Goal: Information Seeking & Learning: Learn about a topic

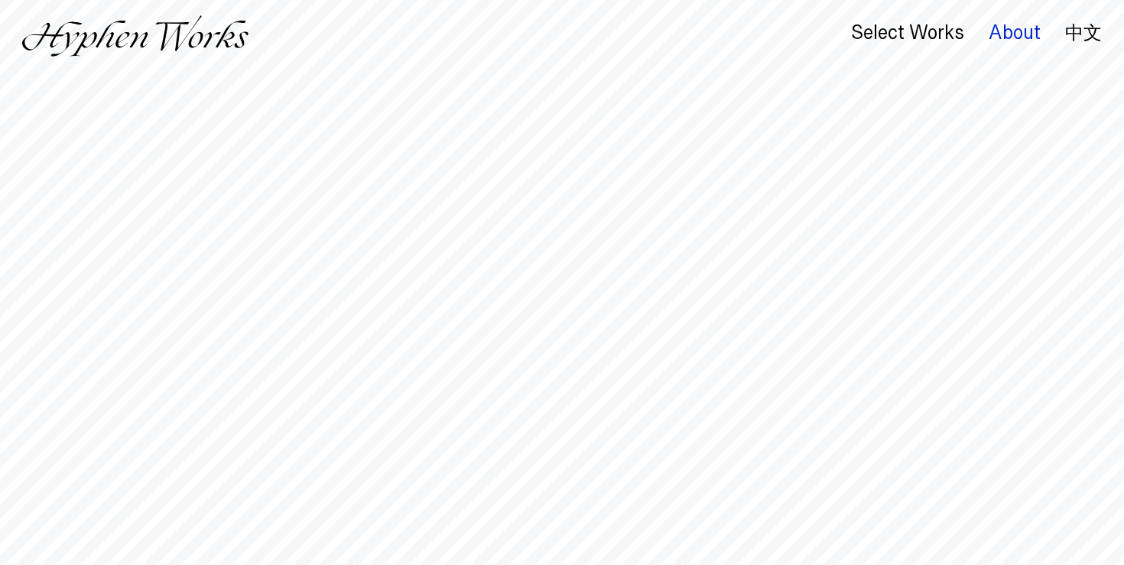
click at [998, 29] on div "About" at bounding box center [1014, 32] width 52 height 21
click at [1003, 36] on div "About" at bounding box center [1014, 32] width 52 height 21
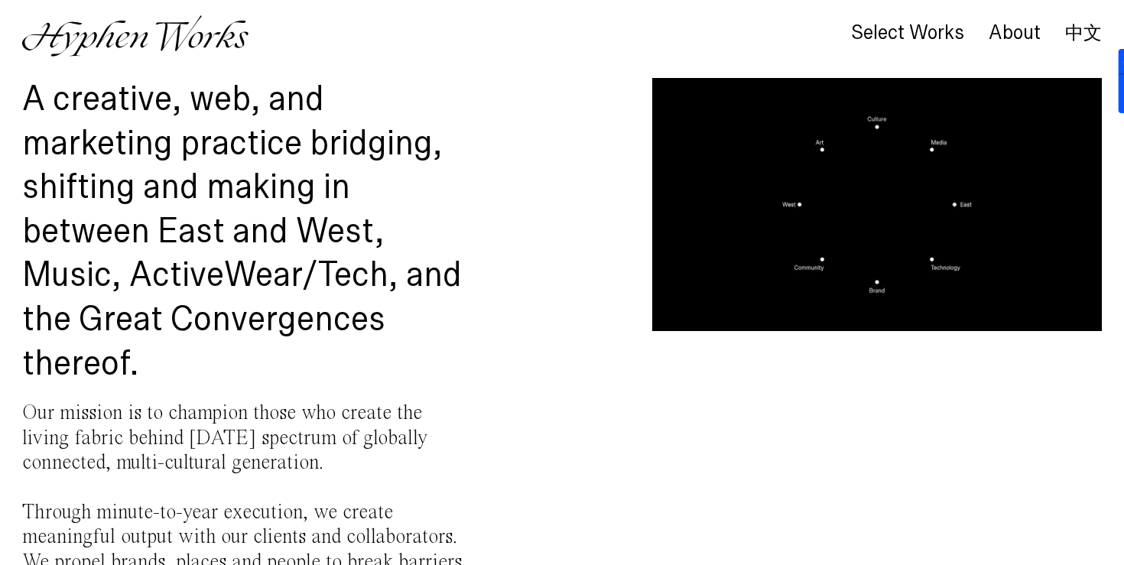
scroll to position [91, 0]
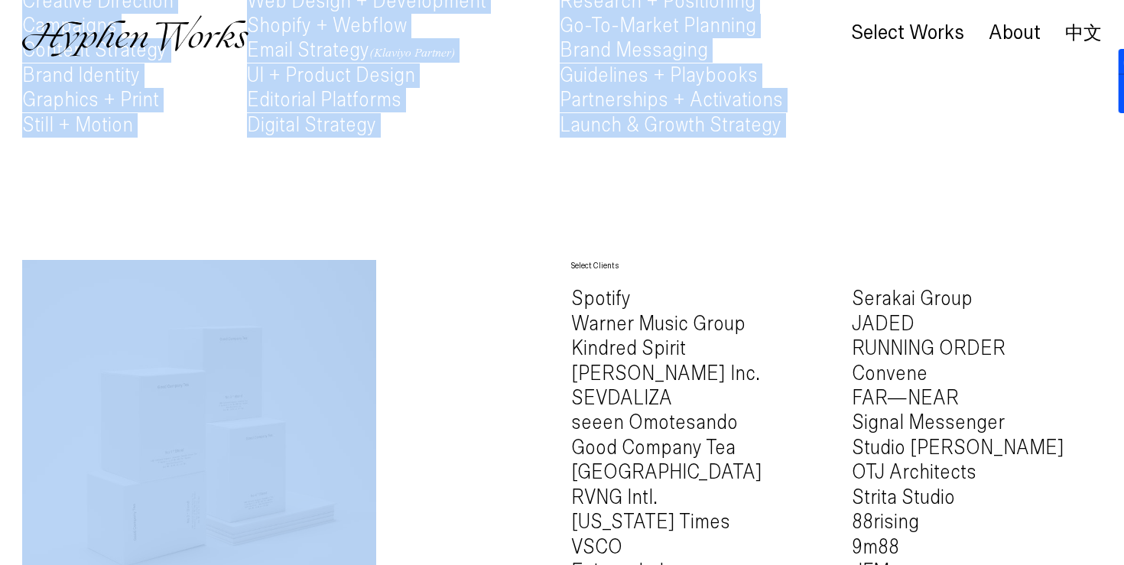
drag, startPoint x: 27, startPoint y: 81, endPoint x: 291, endPoint y: 232, distance: 304.4
click at [291, 232] on div "A creative, web, and marketing practice bridging, shifting and making in betwee…" at bounding box center [562, 312] width 1124 height 2088
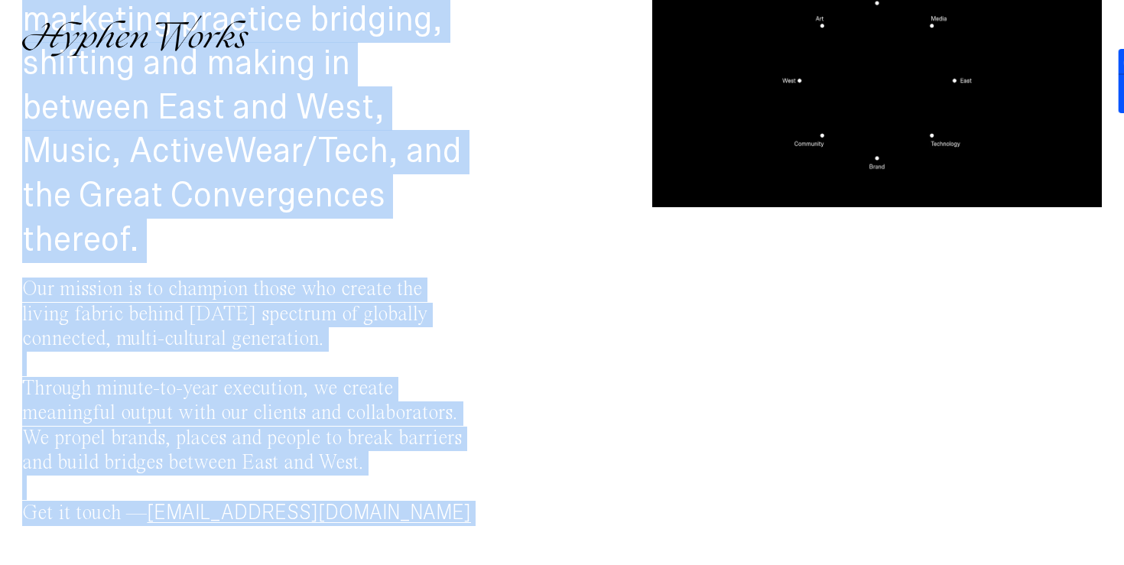
scroll to position [70, 0]
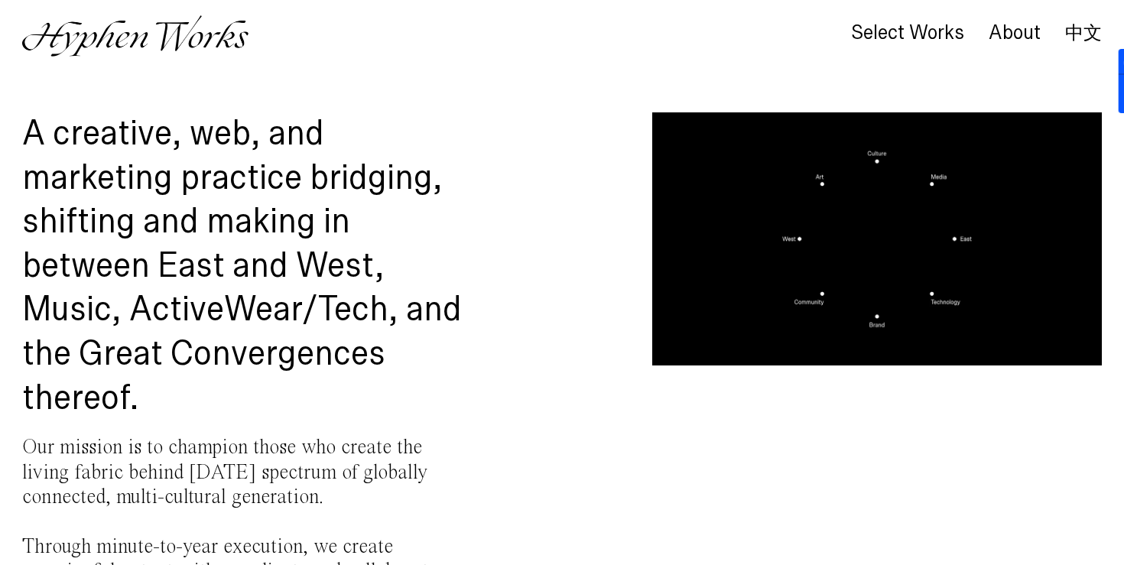
click at [247, 226] on h1 "A creative, web, and marketing practice bridging, shifting and making in betwee…" at bounding box center [246, 266] width 449 height 308
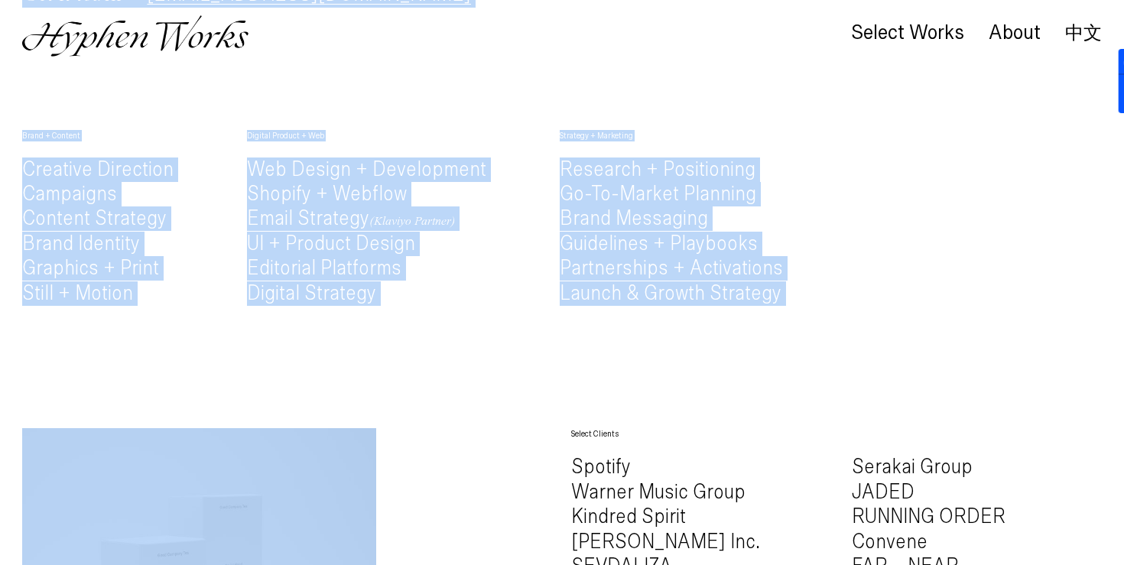
scroll to position [775, 0]
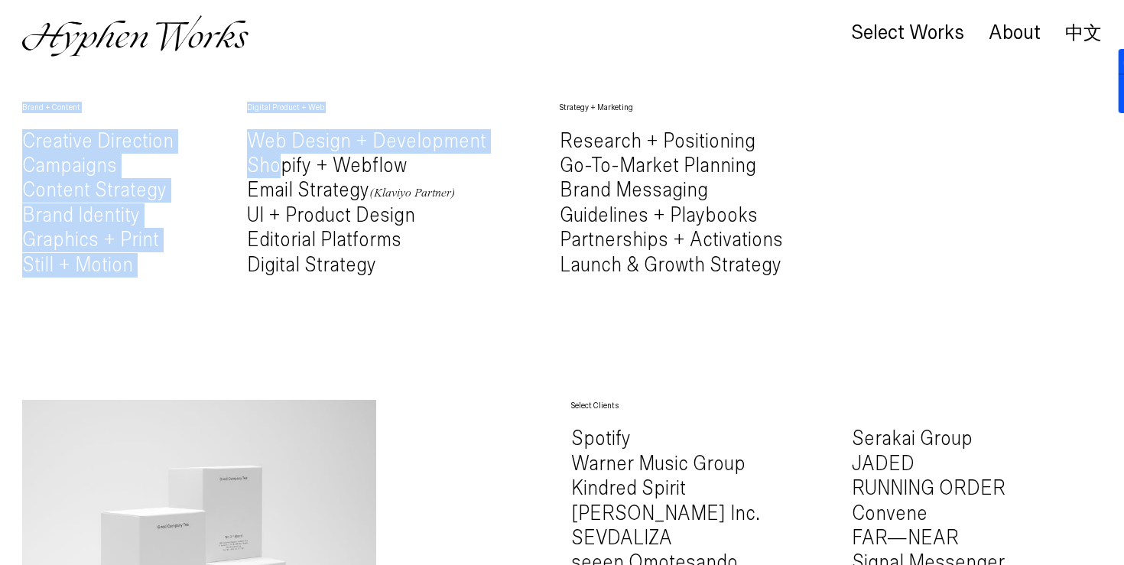
drag, startPoint x: 27, startPoint y: 99, endPoint x: 302, endPoint y: 173, distance: 284.8
click at [302, 173] on div "A creative, web, and marketing practice bridging, shifting and making in betwee…" at bounding box center [562, 452] width 1124 height 2088
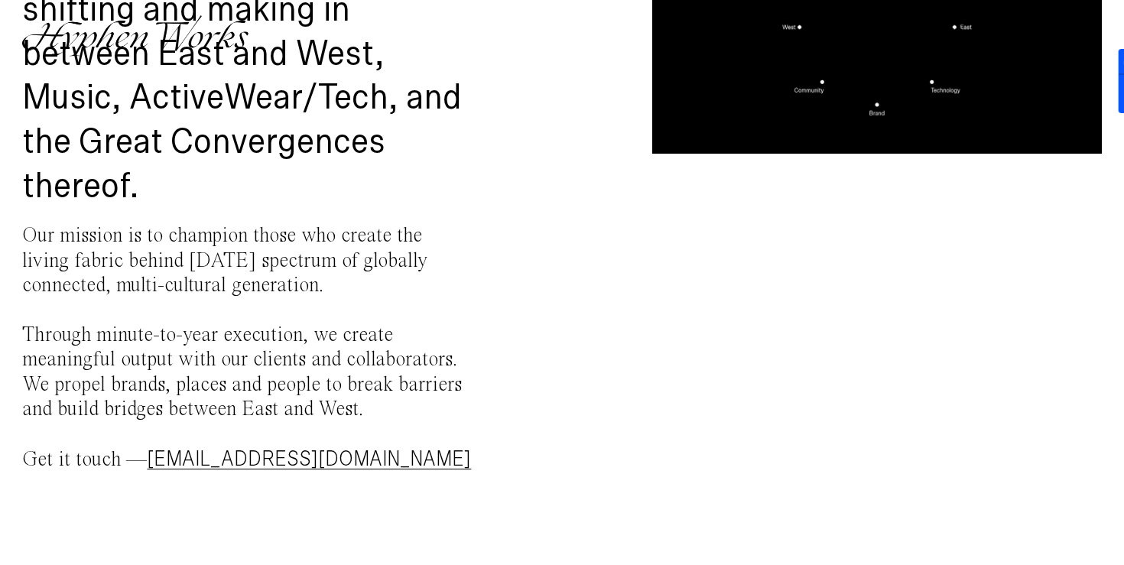
click at [239, 189] on h1 "A creative, web, and marketing practice bridging, shifting and making in betwee…" at bounding box center [246, 55] width 449 height 308
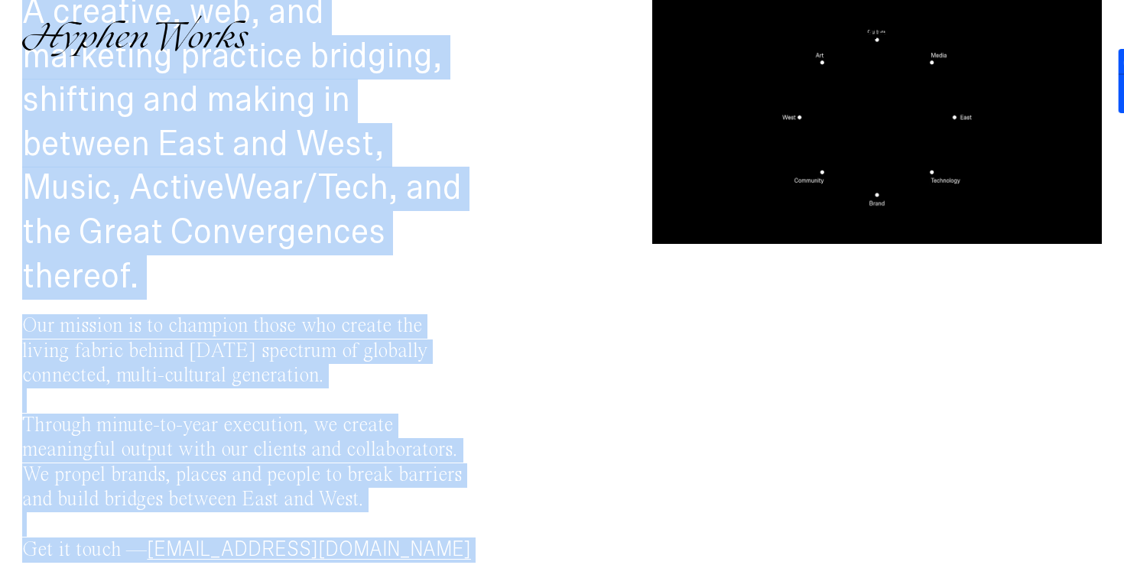
scroll to position [302, 0]
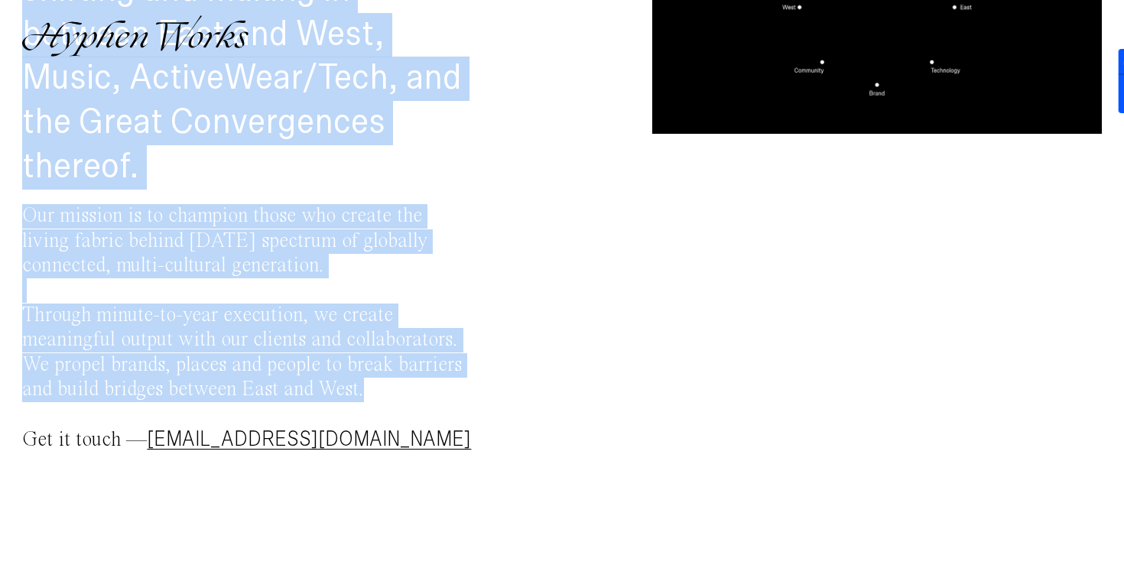
drag, startPoint x: 28, startPoint y: 162, endPoint x: 371, endPoint y: 399, distance: 417.1
click at [371, 399] on div "A creative, web, and marketing practice bridging, shifting and making in betwee…" at bounding box center [246, 191] width 449 height 621
copy div "A creative, web, and marketing practice bridging, shifting and making in betwee…"
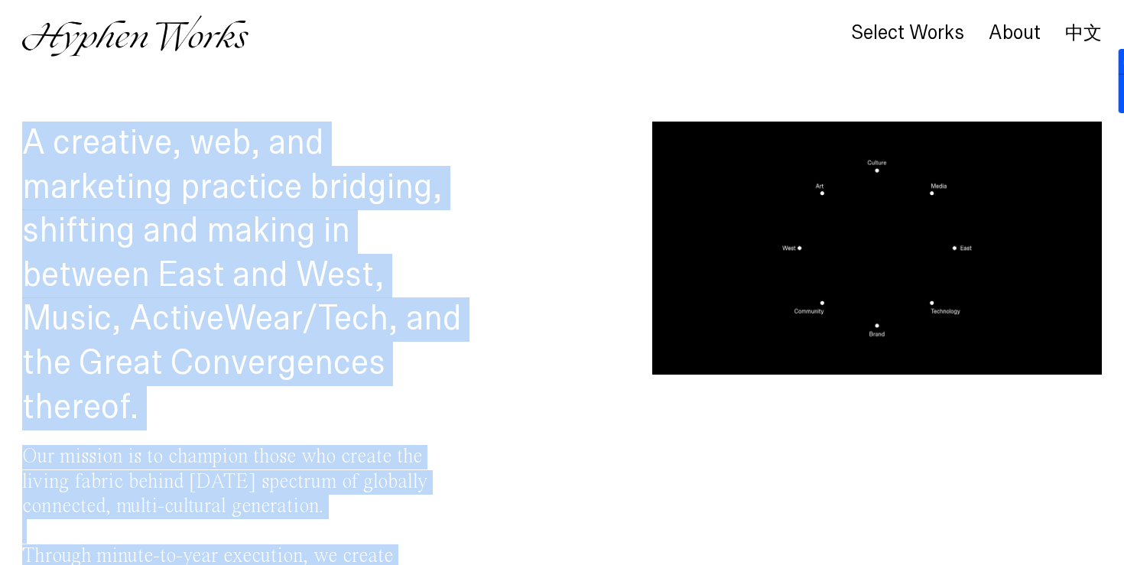
scroll to position [0, 0]
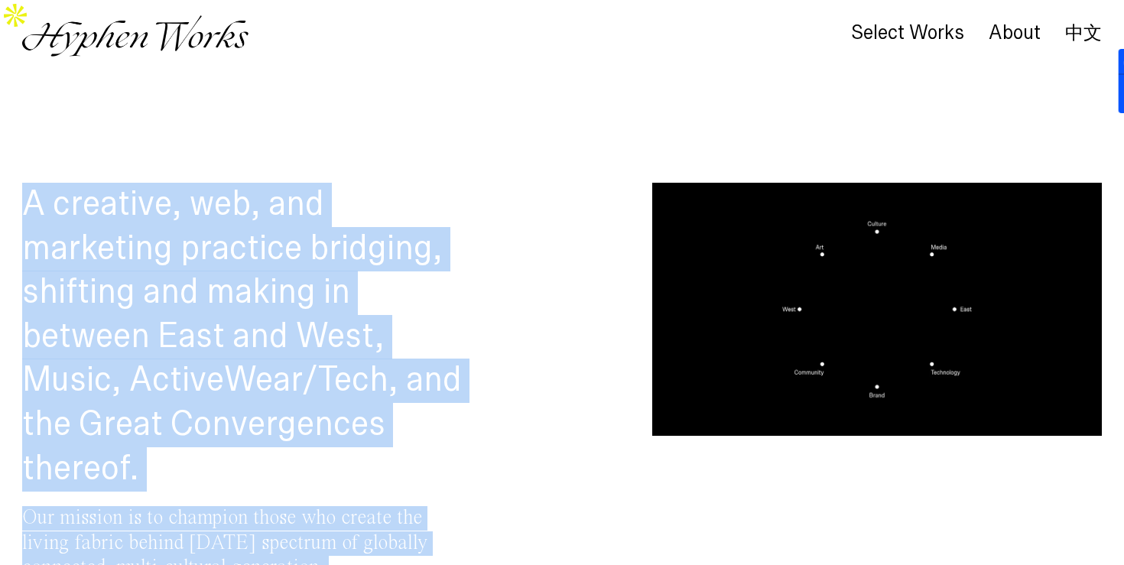
click at [114, 21] on img at bounding box center [135, 35] width 226 height 41
